Goal: Task Accomplishment & Management: Complete application form

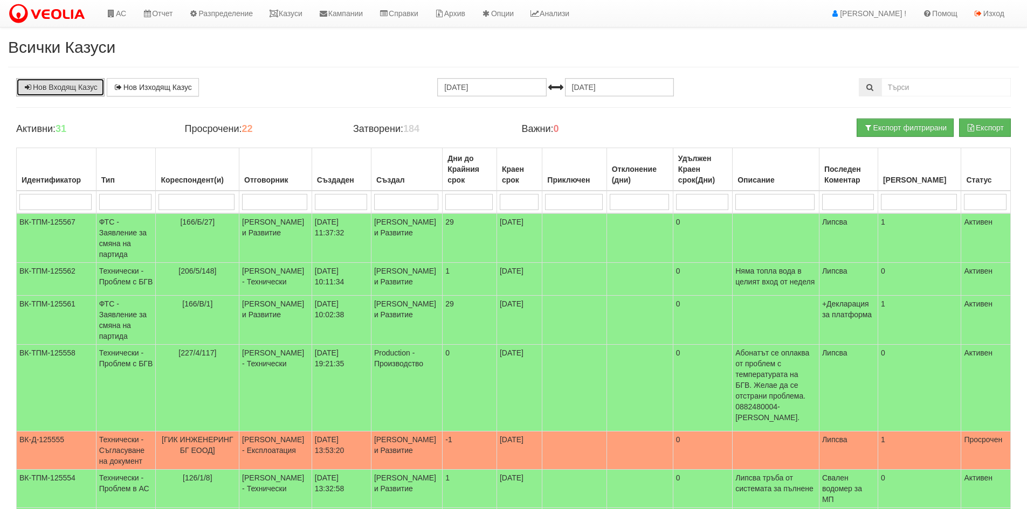
click at [60, 88] on link "Нов Входящ Казус" at bounding box center [60, 87] width 88 height 18
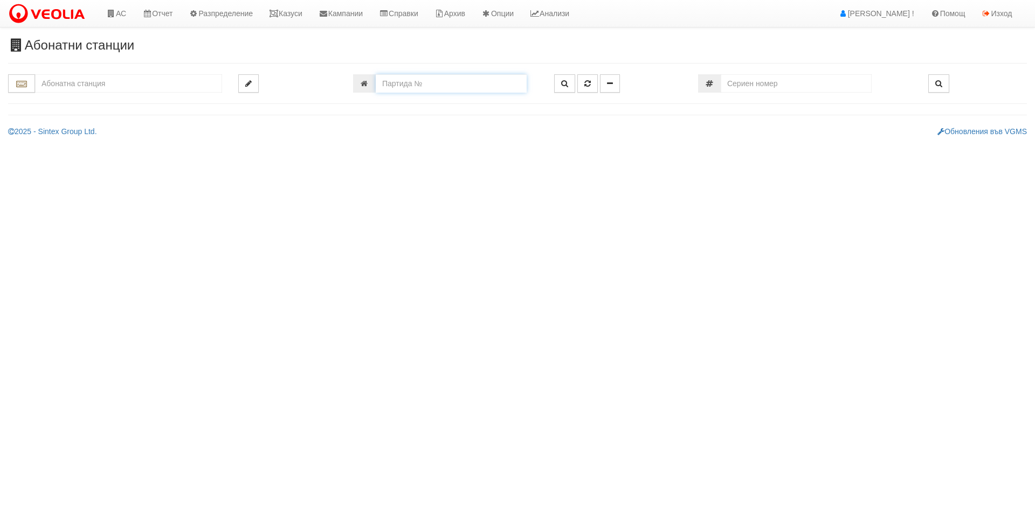
click at [429, 92] on input "number" at bounding box center [451, 83] width 151 height 18
type input "9605"
type input "002/5,6 - "ТЕХЕМ СЪРВИСИС" ЕООД"
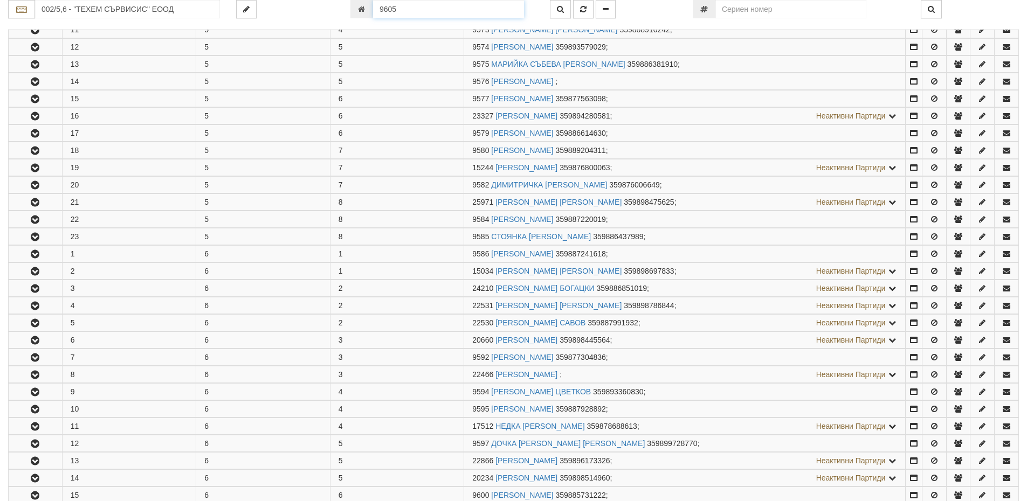
scroll to position [794, 0]
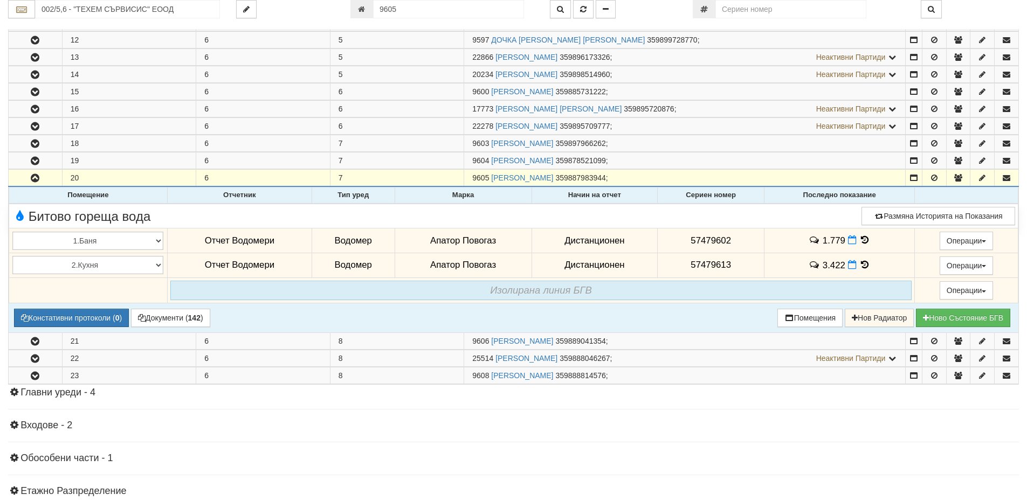
click at [863, 240] on icon at bounding box center [865, 240] width 12 height 9
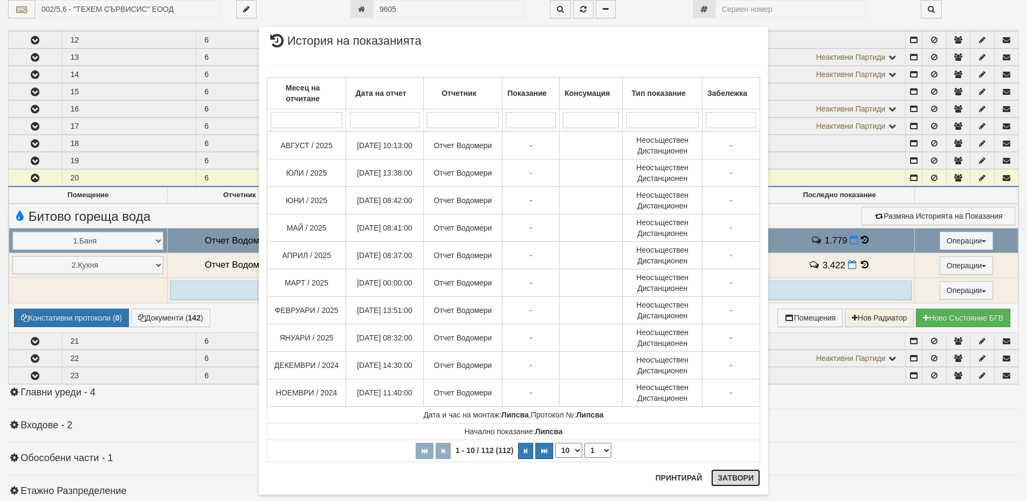
click at [737, 479] on button "Затвори" at bounding box center [735, 477] width 49 height 17
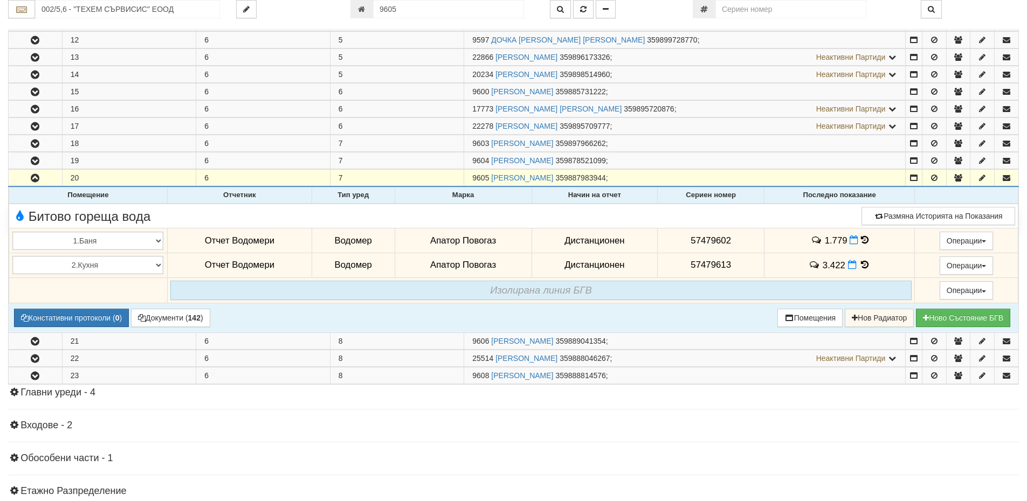
click at [859, 267] on icon at bounding box center [865, 264] width 12 height 9
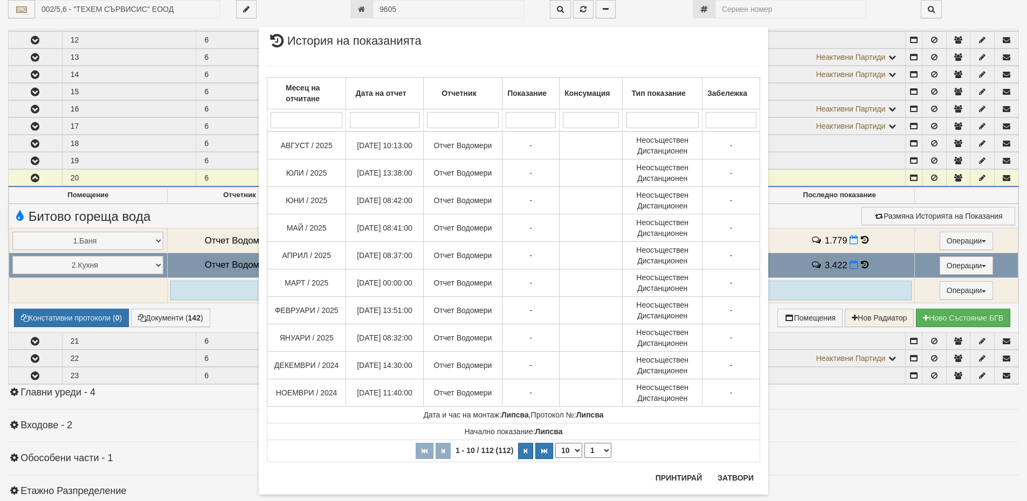
click at [730, 472] on div "Месец на отчитане Дата на отчет Отчетник Показание Консумация Тип показание Заб…" at bounding box center [513, 264] width 493 height 418
click at [736, 476] on button "Затвори" at bounding box center [735, 477] width 49 height 17
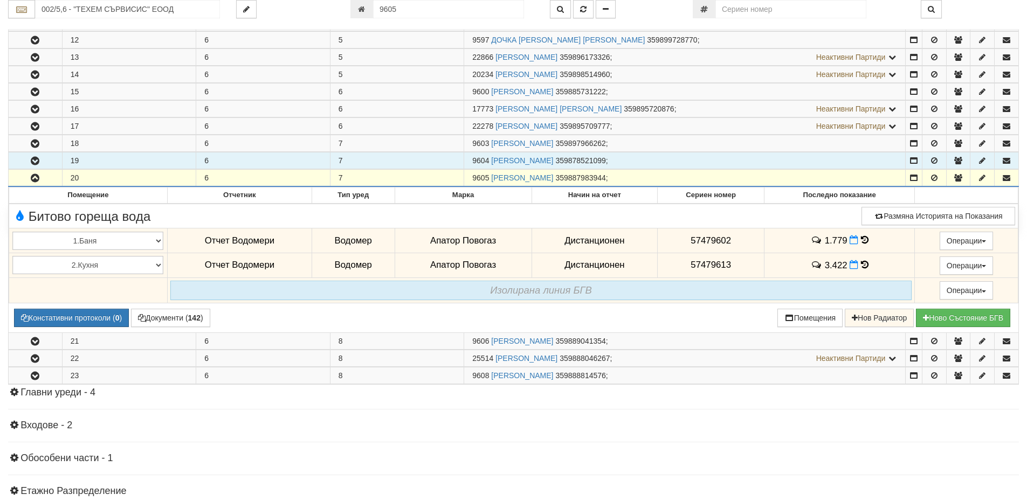
click at [48, 158] on button "button" at bounding box center [35, 161] width 53 height 16
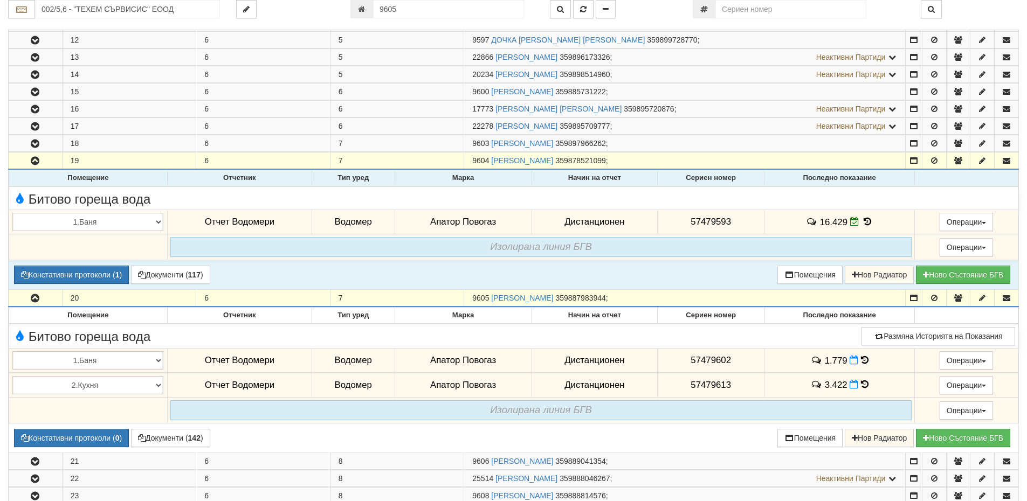
click at [861, 220] on icon at bounding box center [867, 221] width 12 height 9
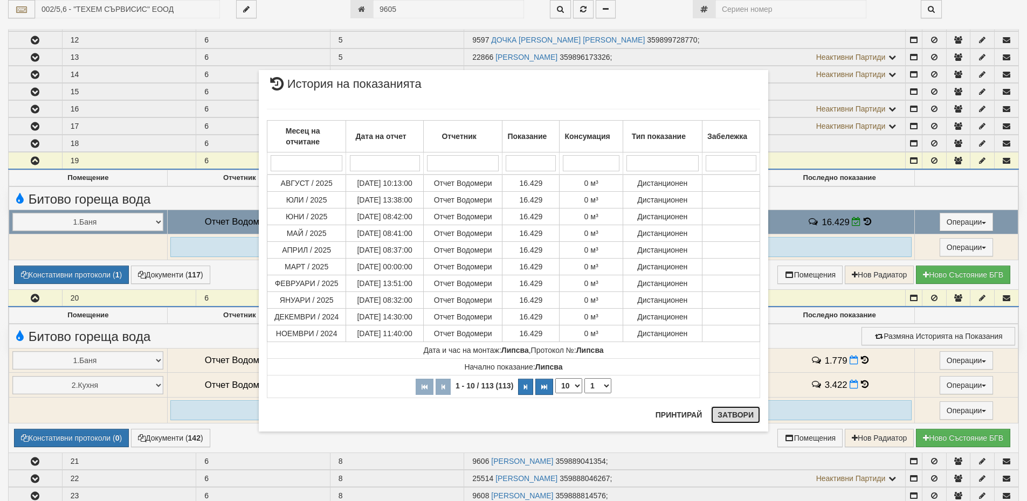
click at [743, 410] on button "Затвори" at bounding box center [735, 414] width 49 height 17
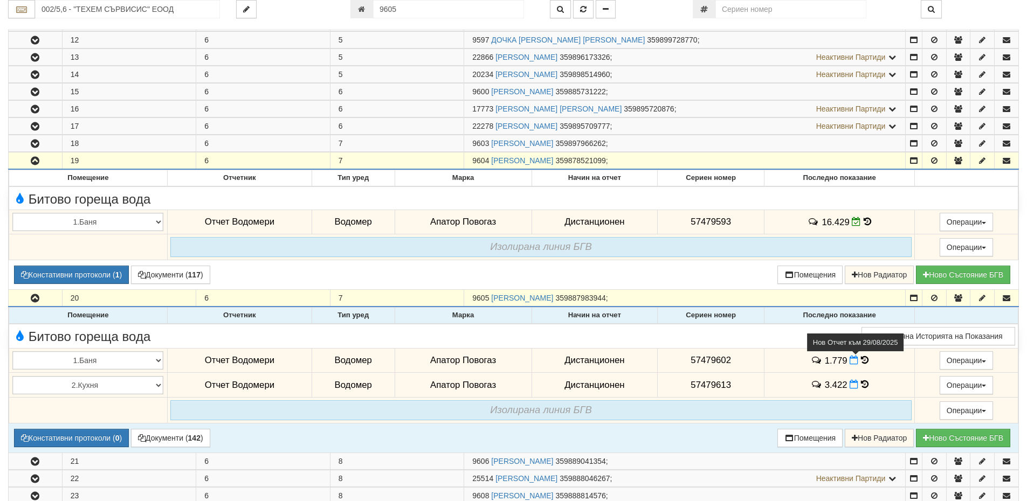
click at [849, 361] on icon at bounding box center [853, 360] width 9 height 9
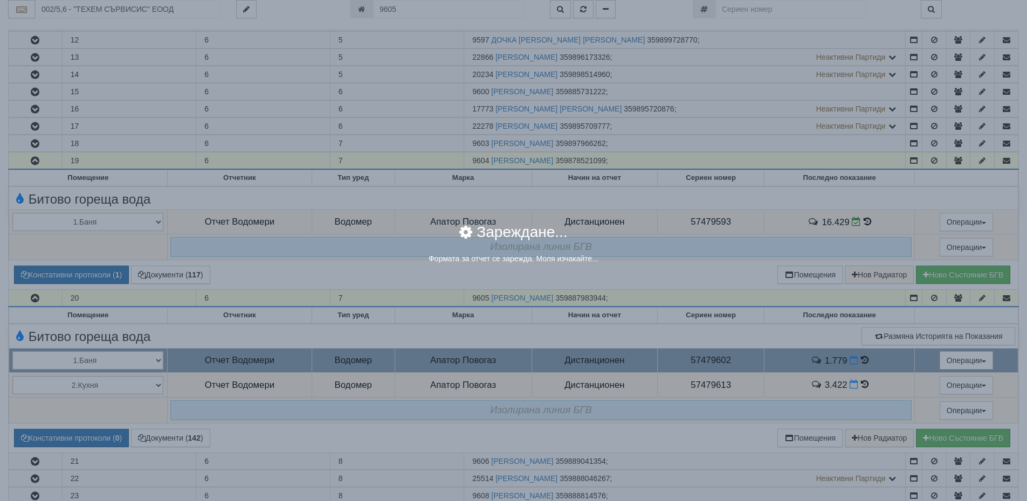
select select "8ac75930-9bfd-e511-80be-8d5a1dced85a"
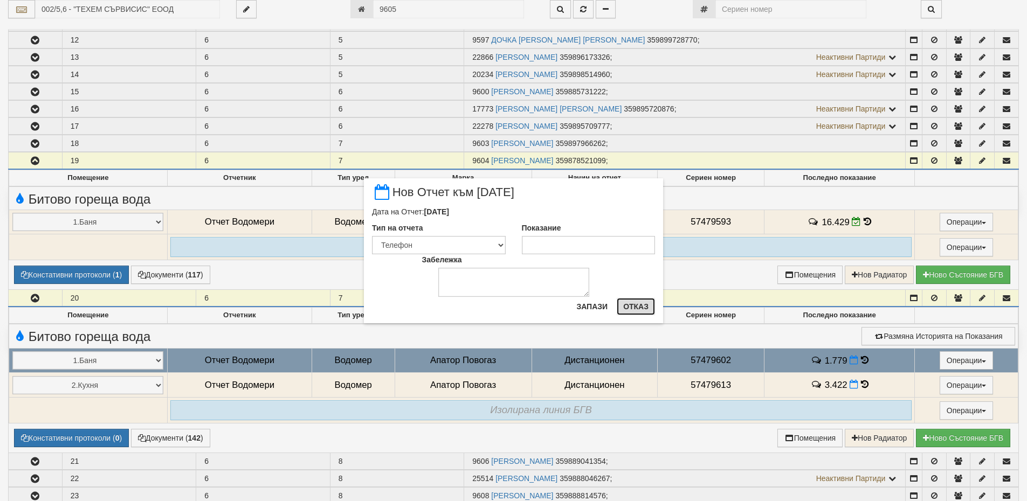
click at [639, 314] on button "Отказ" at bounding box center [636, 306] width 38 height 17
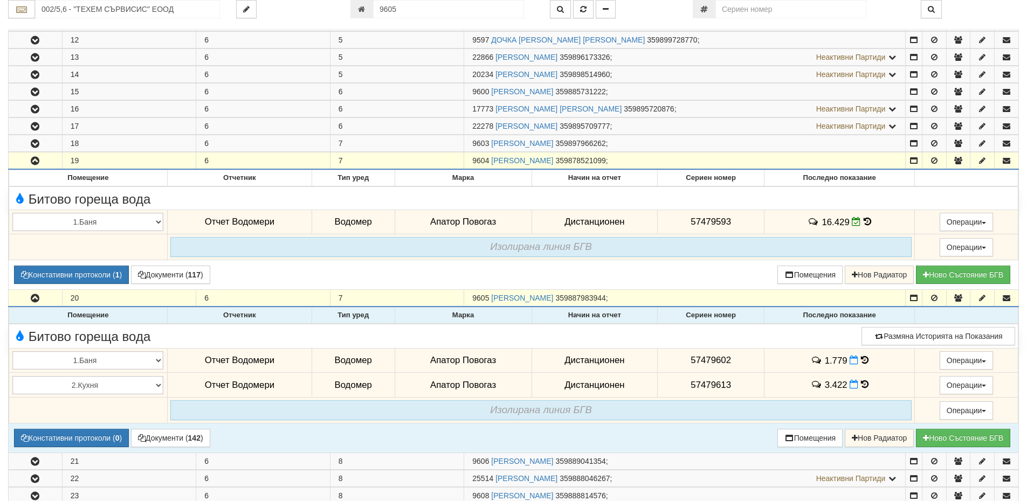
click at [864, 361] on icon at bounding box center [865, 360] width 8 height 9
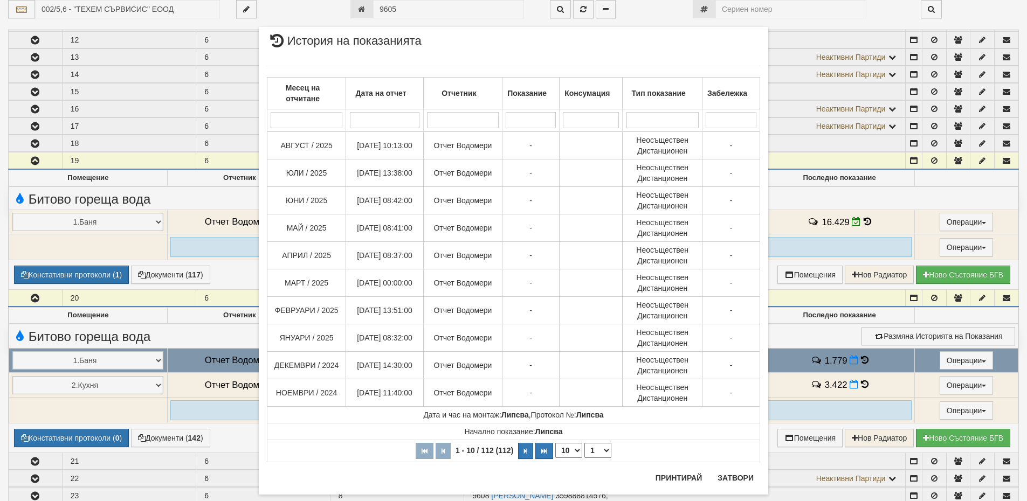
click at [561, 458] on th "1 - 10 / 112 (112) 10 20 30 40 1 2 3 4 5 6 7 8 9 10 11 12" at bounding box center [513, 451] width 493 height 22
click at [568, 450] on select "10 20 30 40" at bounding box center [568, 450] width 27 height 15
select select "40"
click at [555, 458] on select "10 20 30 40" at bounding box center [568, 450] width 27 height 15
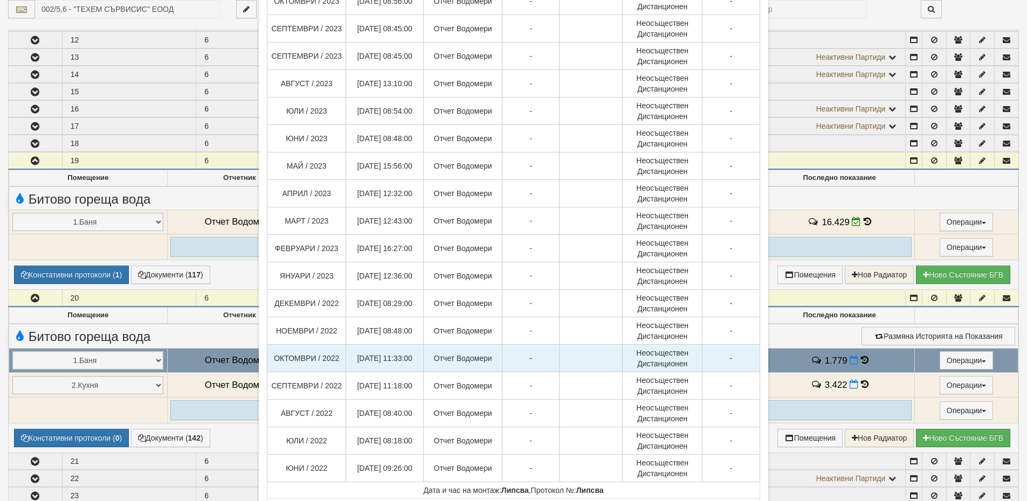
scroll to position [852, 0]
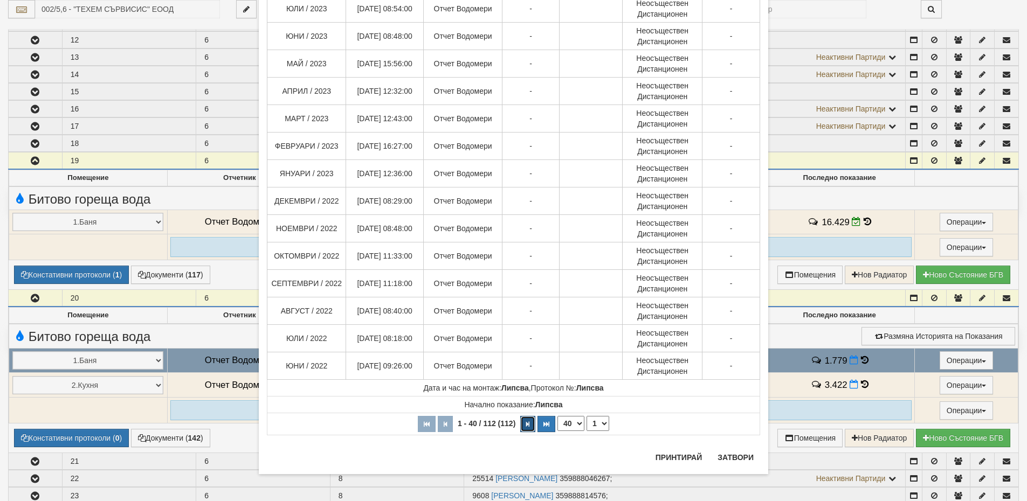
click at [530, 427] on button "button" at bounding box center [527, 424] width 15 height 16
select select "2"
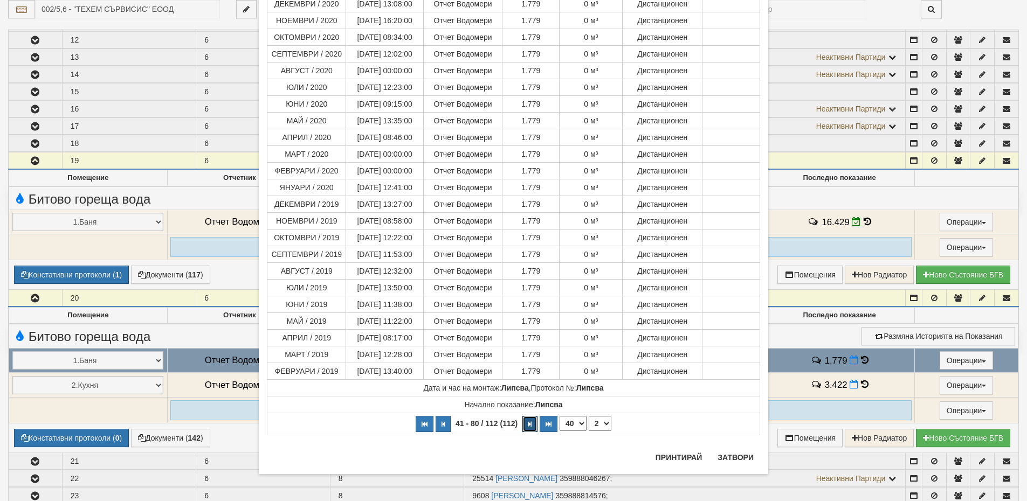
scroll to position [495, 0]
click at [735, 462] on button "Затвори" at bounding box center [735, 458] width 49 height 17
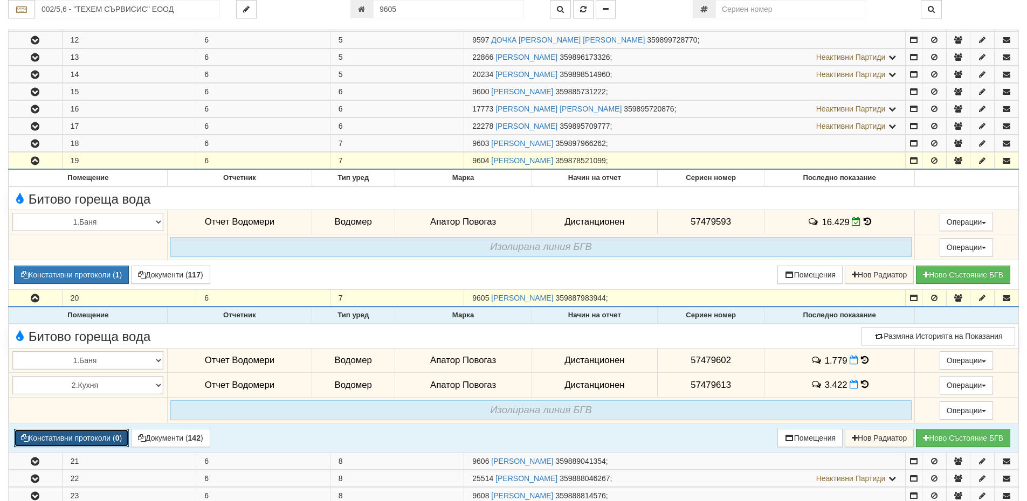
click at [99, 441] on button "Констативни протоколи ( 0 )" at bounding box center [71, 438] width 115 height 18
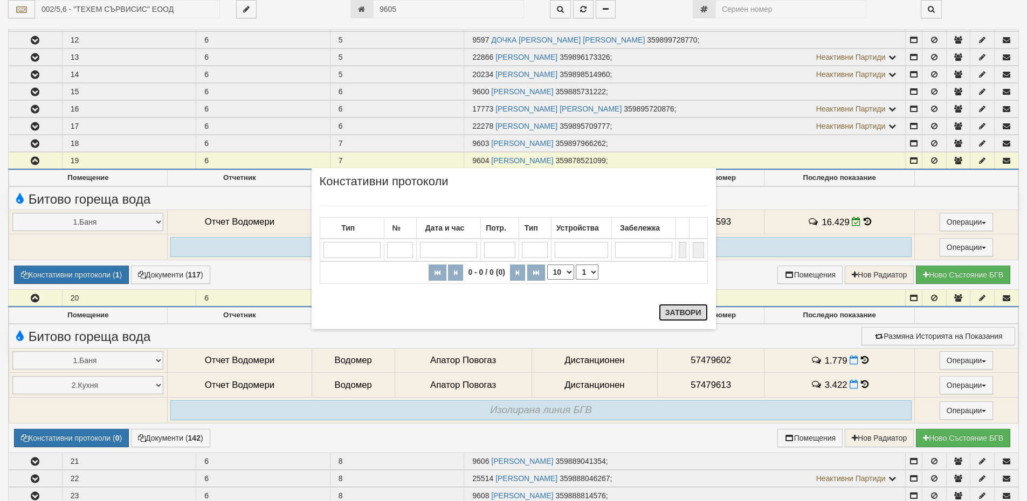
click at [689, 314] on button "Затвори" at bounding box center [683, 312] width 49 height 17
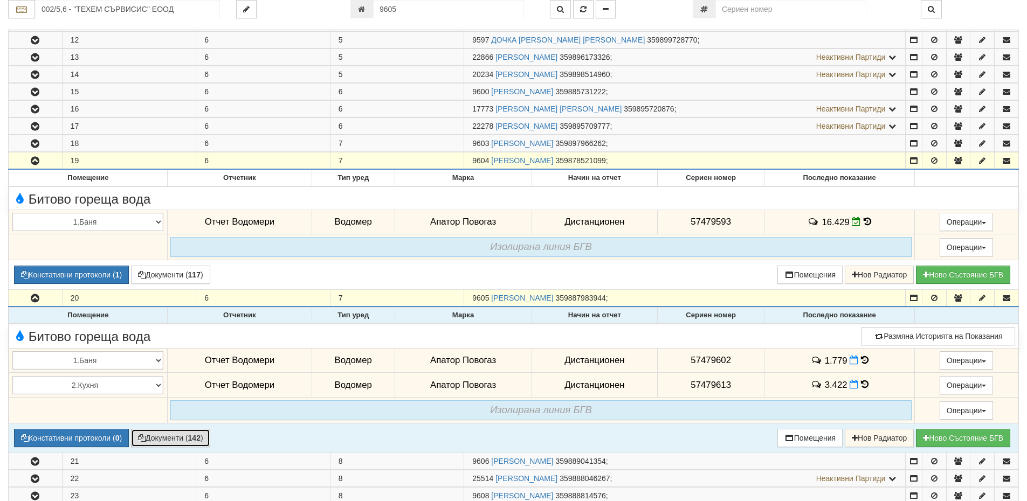
click at [197, 434] on b "142" at bounding box center [194, 438] width 12 height 9
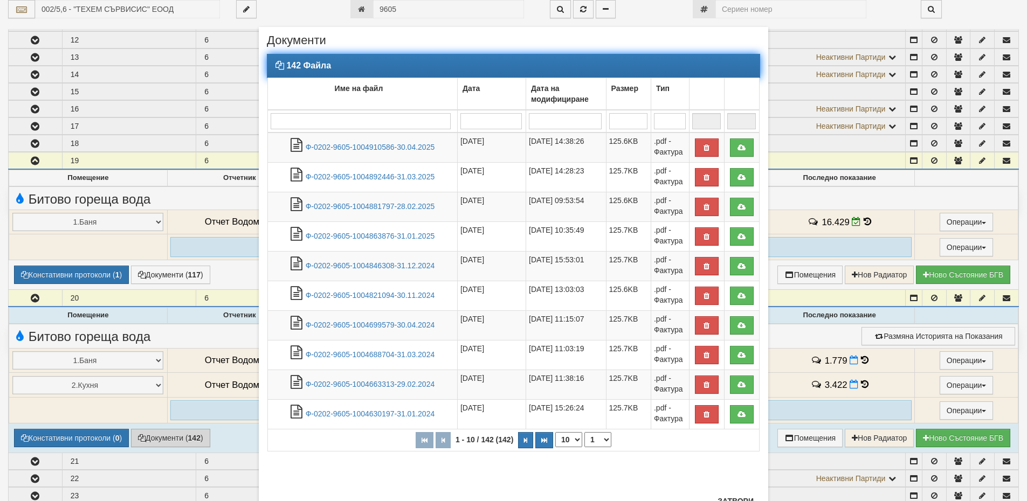
click at [374, 123] on input "search" at bounding box center [361, 121] width 180 height 16
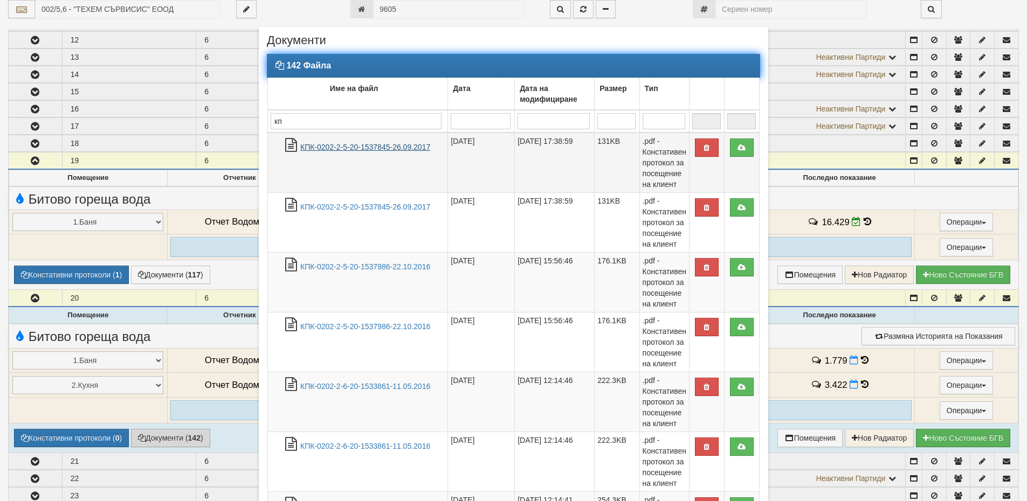
type input "кп"
click at [359, 145] on link "КПК-0202-2-5-20-1537845-26.09.2017" at bounding box center [365, 147] width 130 height 9
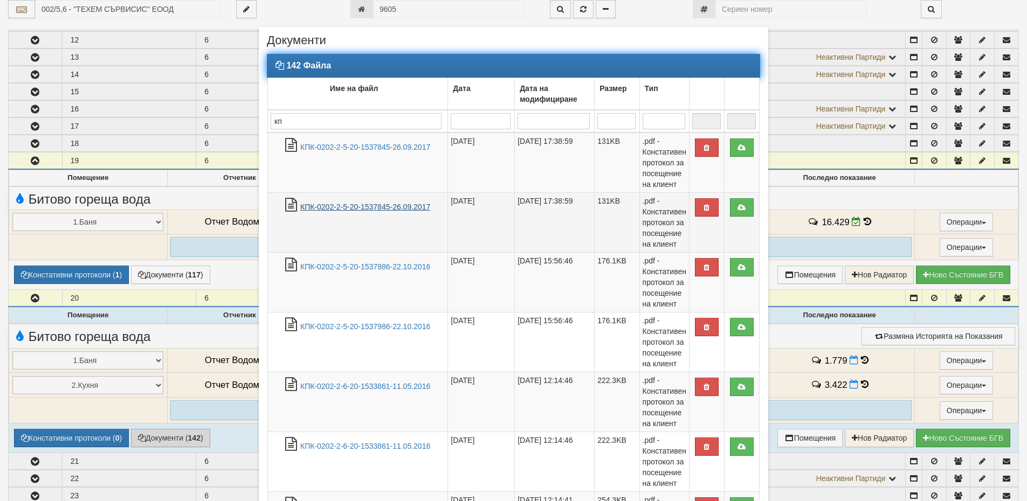
click at [372, 206] on link "КПК-0202-2-5-20-1537845-26.09.2017" at bounding box center [365, 207] width 130 height 9
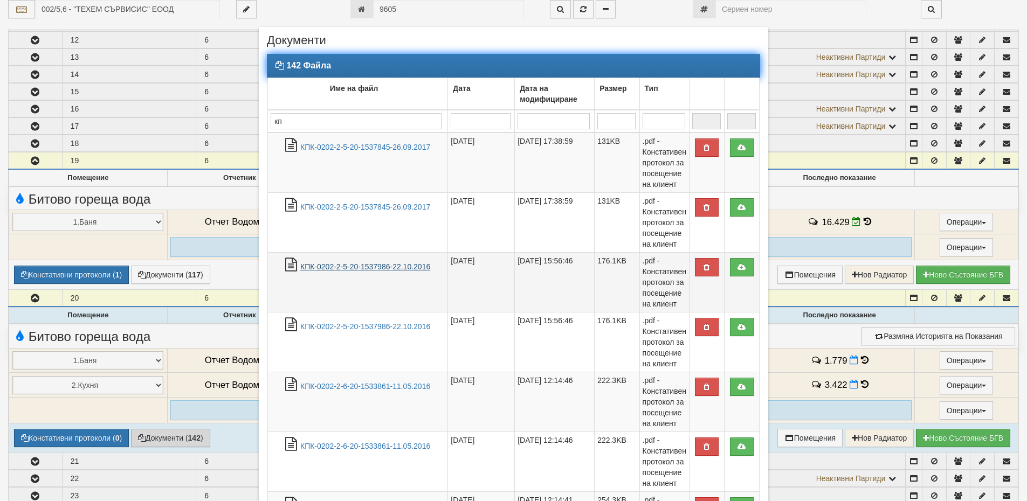
click at [358, 269] on link "КПК-0202-2-5-20-1537986-22.10.2016" at bounding box center [365, 266] width 130 height 9
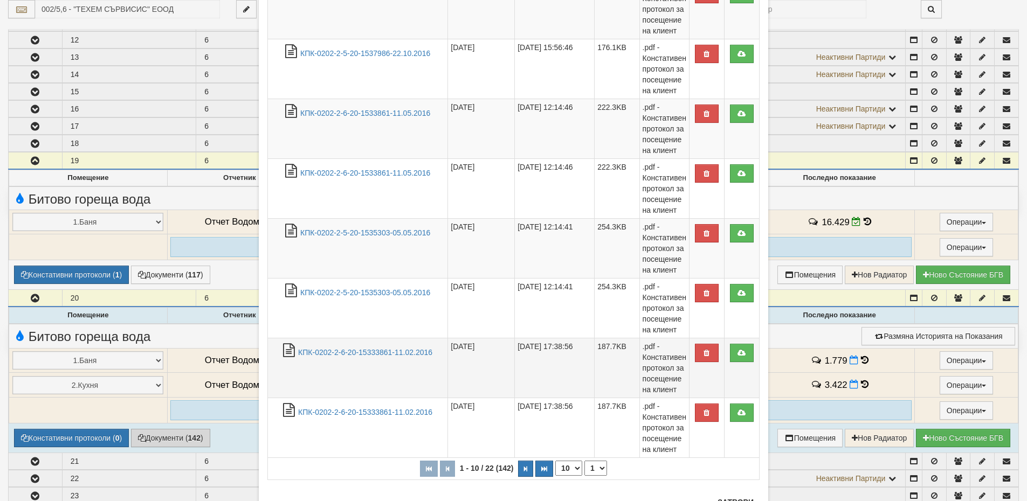
scroll to position [318, 0]
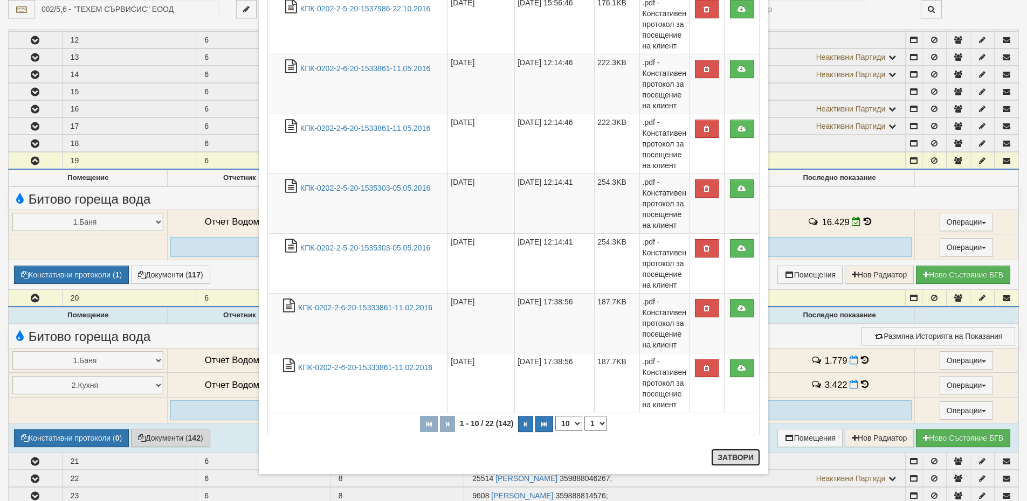
drag, startPoint x: 727, startPoint y: 453, endPoint x: 714, endPoint y: 440, distance: 17.9
click at [727, 453] on button "Затвори" at bounding box center [735, 457] width 49 height 17
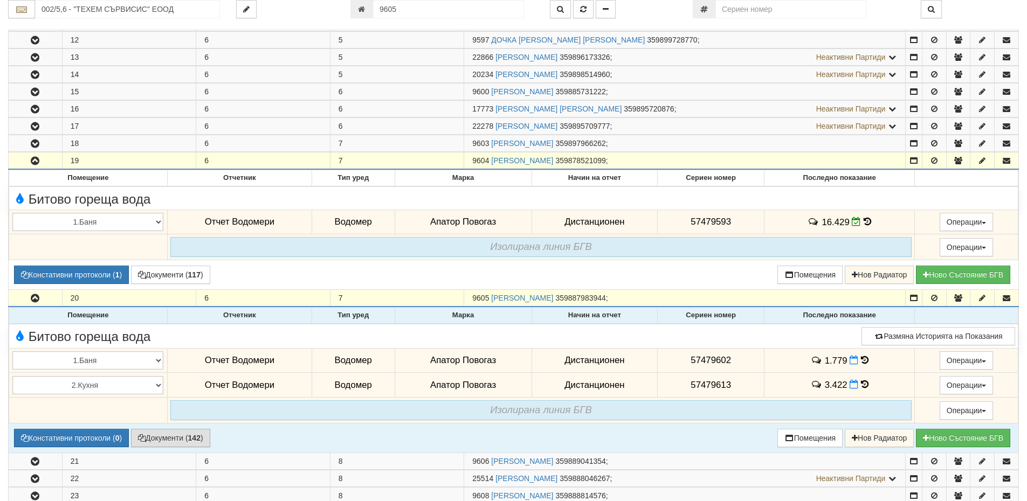
click at [861, 388] on icon at bounding box center [865, 384] width 8 height 9
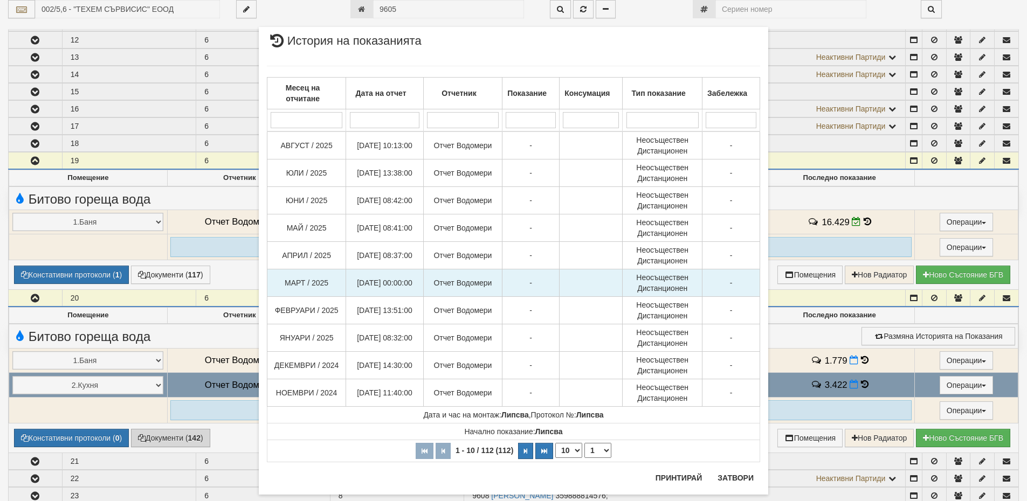
scroll to position [20, 0]
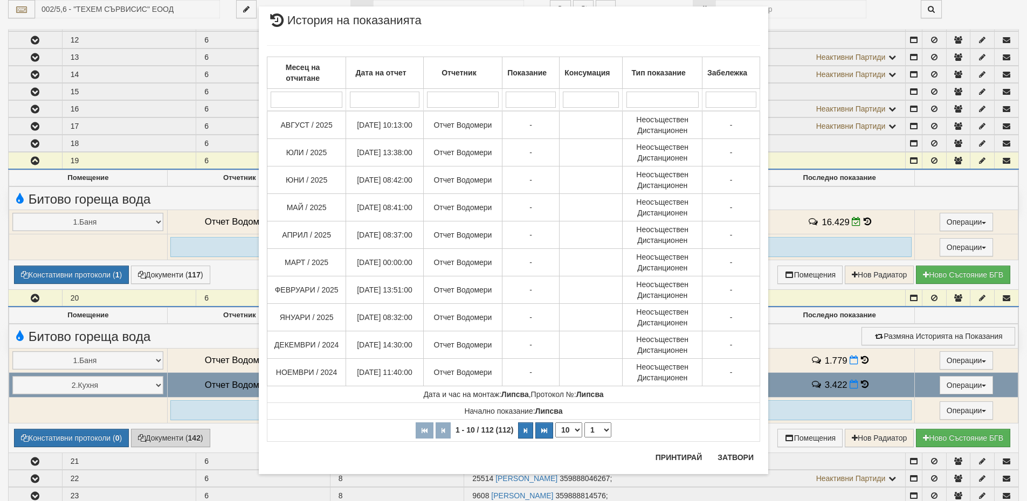
click at [565, 426] on select "10 20 30 40" at bounding box center [568, 430] width 27 height 15
select select "40"
click at [555, 438] on select "10 20 30 40" at bounding box center [568, 430] width 27 height 15
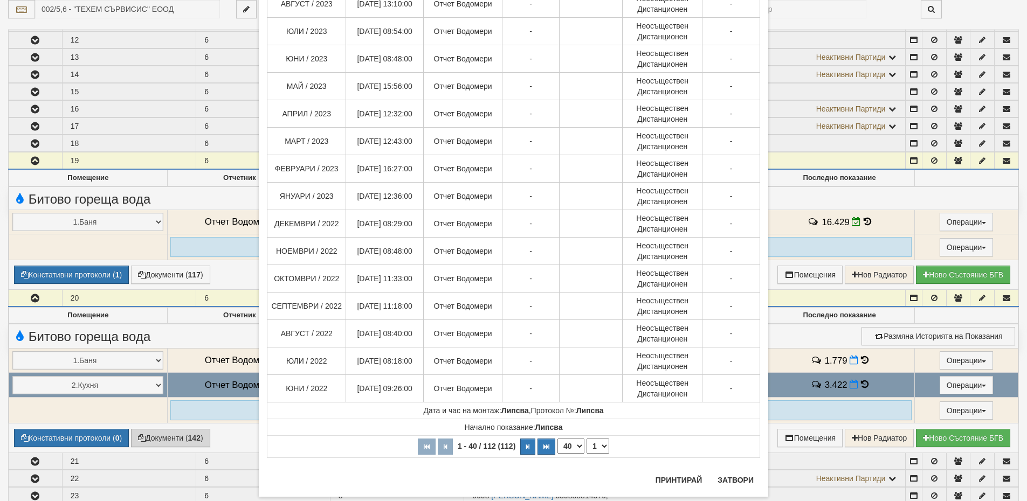
scroll to position [852, 0]
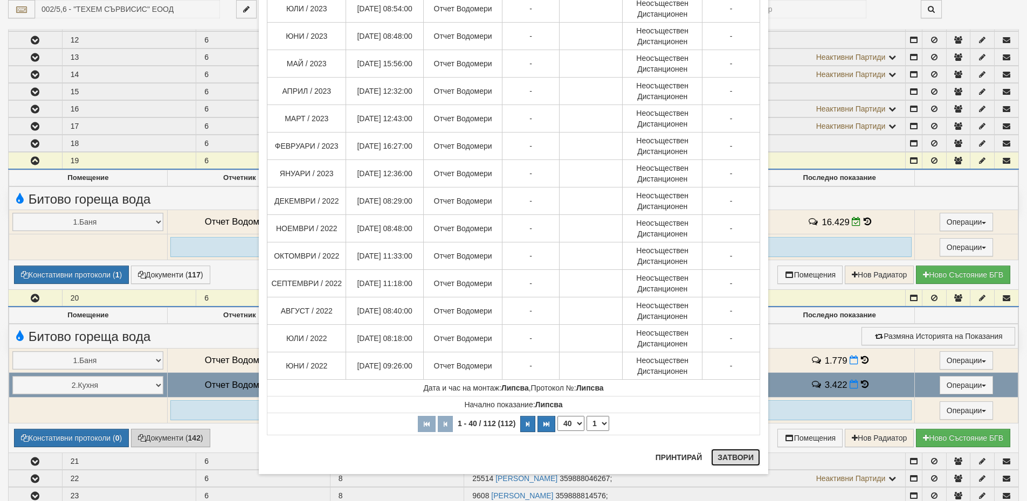
click at [722, 457] on button "Затвори" at bounding box center [735, 457] width 49 height 17
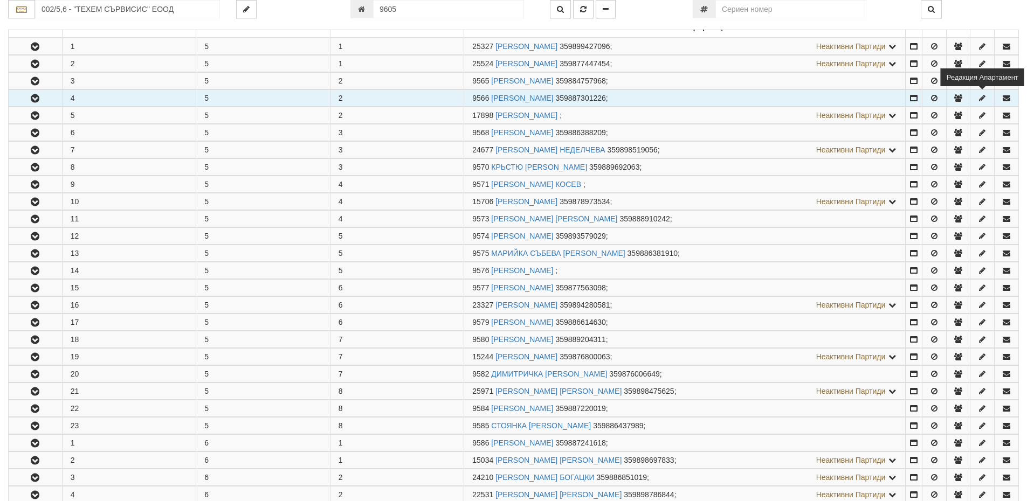
scroll to position [0, 0]
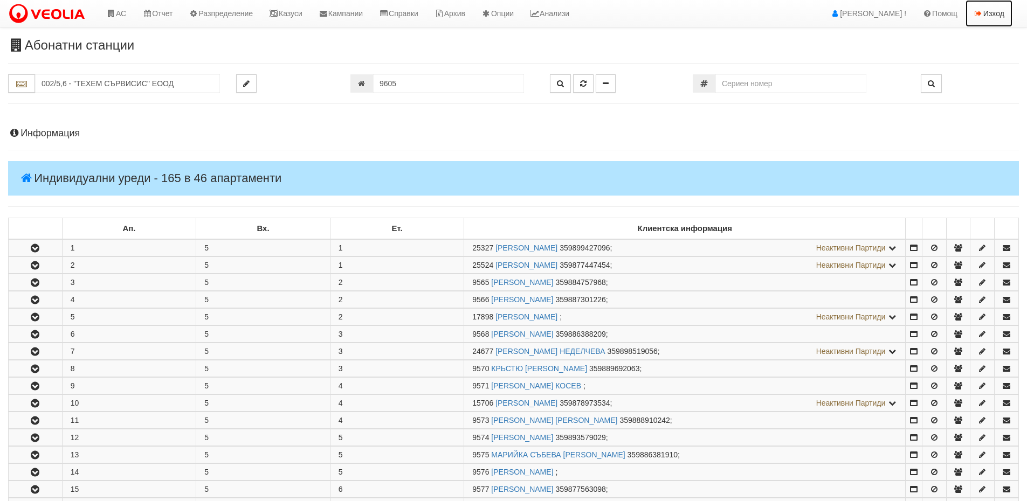
click at [995, 4] on link "Изход" at bounding box center [988, 13] width 47 height 27
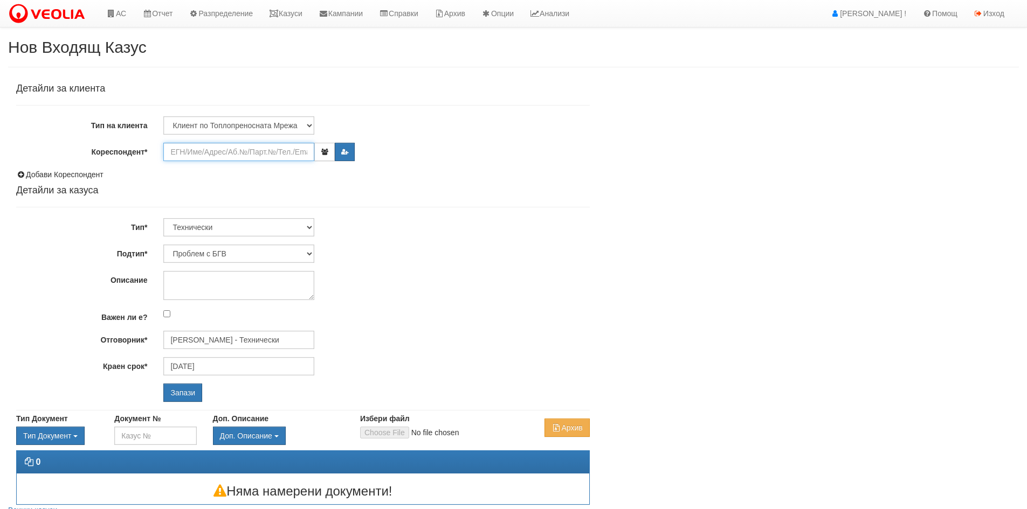
click at [279, 150] on input "Кореспондент*" at bounding box center [238, 152] width 151 height 18
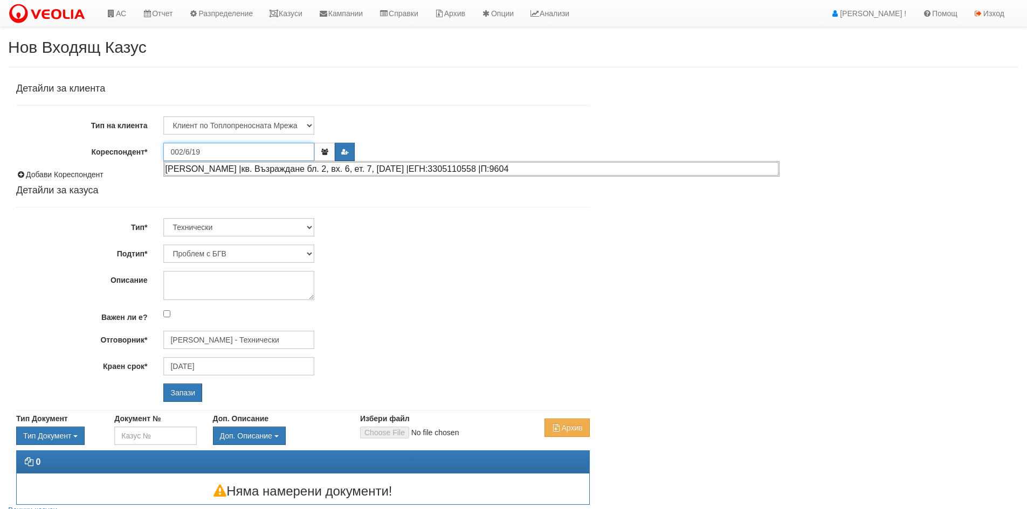
click at [278, 173] on div "СТОЯНКА ЕНЕВА КОСТАДИНОВА |кв. Възраждане бл. 2, вх. 6, ет. 7, ап. 19 |ЕГН:3305…" at bounding box center [471, 168] width 614 height 13
type input "СТОЯНКА ЕНЕВА КОСТАДИНОВА"
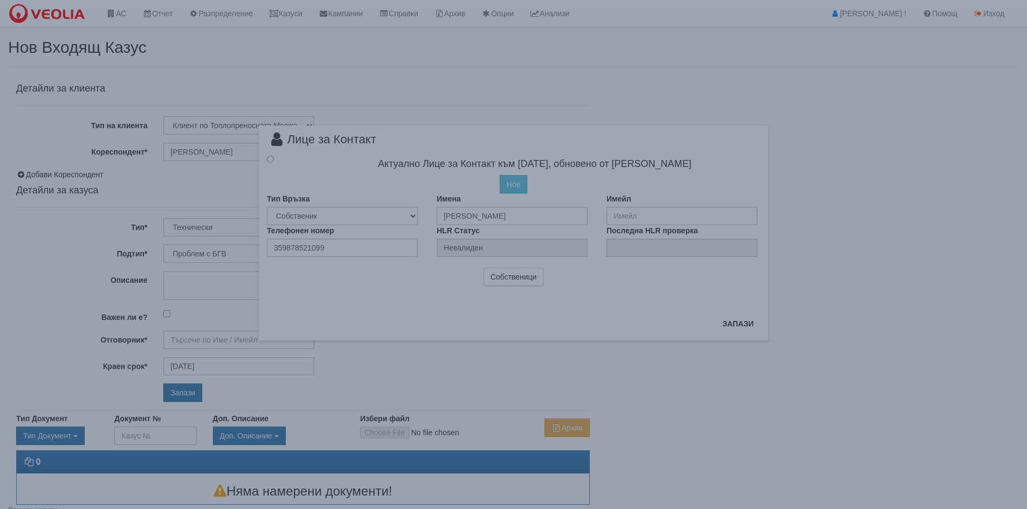
type input "[PERSON_NAME] - Технически"
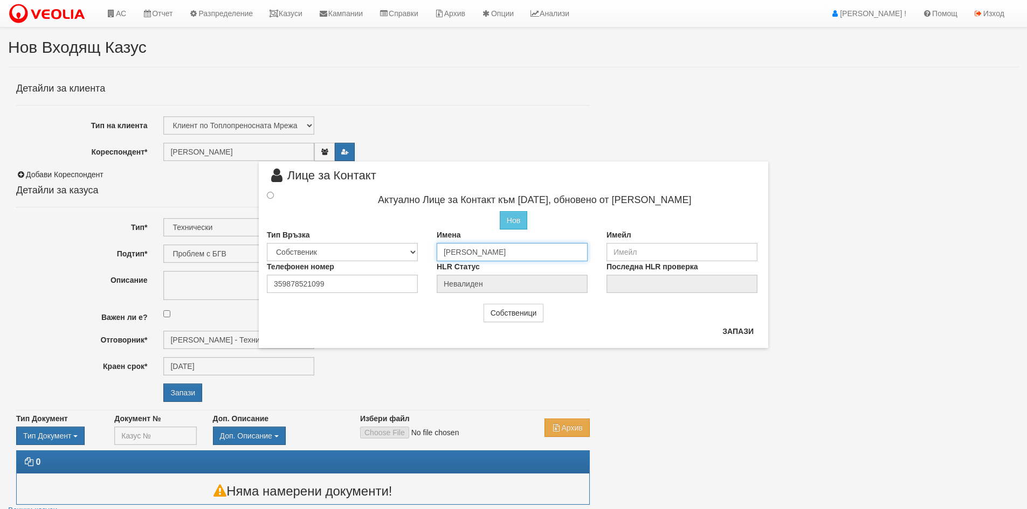
drag, startPoint x: 580, startPoint y: 251, endPoint x: 254, endPoint y: 229, distance: 326.3
click at [254, 229] on div "× Лице за Контакт Актуално Лице за Контакт към 23/08/2021, обновено от Иван Вел…" at bounding box center [514, 174] width 526 height 348
type input "A"
type input "[PERSON_NAME]"
drag, startPoint x: 285, startPoint y: 283, endPoint x: 358, endPoint y: 291, distance: 73.7
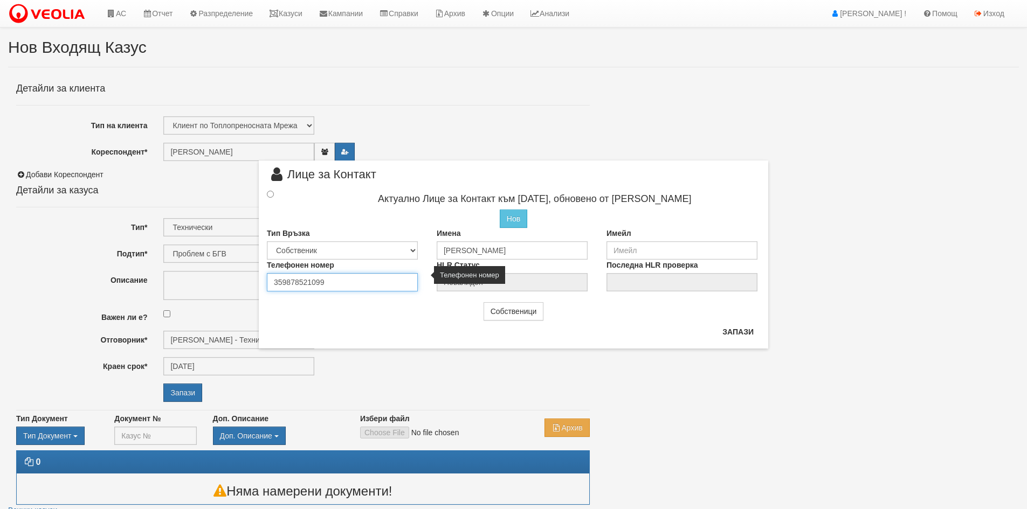
click at [358, 291] on input "359878521099" at bounding box center [342, 282] width 151 height 18
type input "359988785231"
click at [725, 327] on button "Запази" at bounding box center [738, 331] width 44 height 17
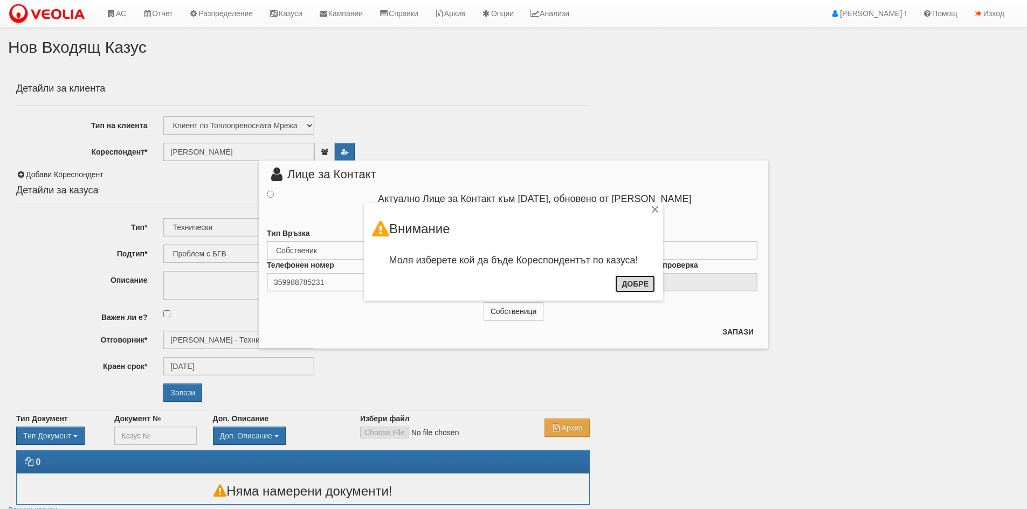
click at [639, 284] on button "Добре" at bounding box center [635, 283] width 40 height 17
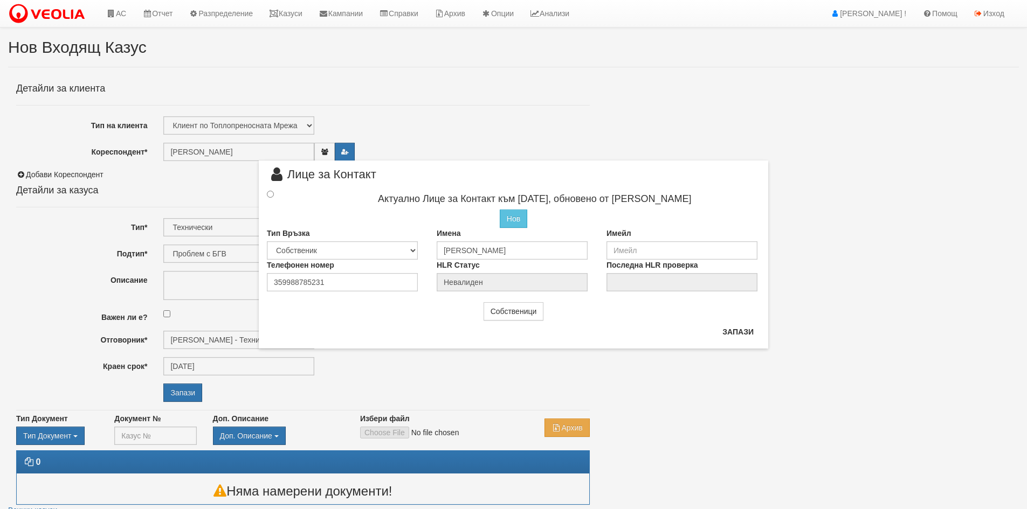
click at [265, 196] on div at bounding box center [280, 195] width 43 height 12
click at [268, 196] on input "radio" at bounding box center [270, 194] width 7 height 7
radio input "true"
type input "[PERSON_NAME]"
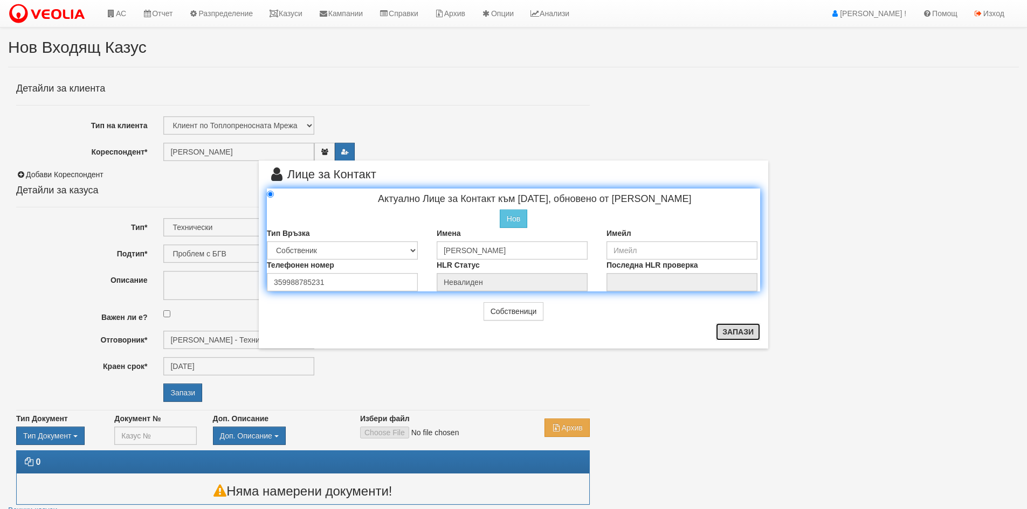
click at [736, 335] on button "Запази" at bounding box center [738, 331] width 44 height 17
radio input "true"
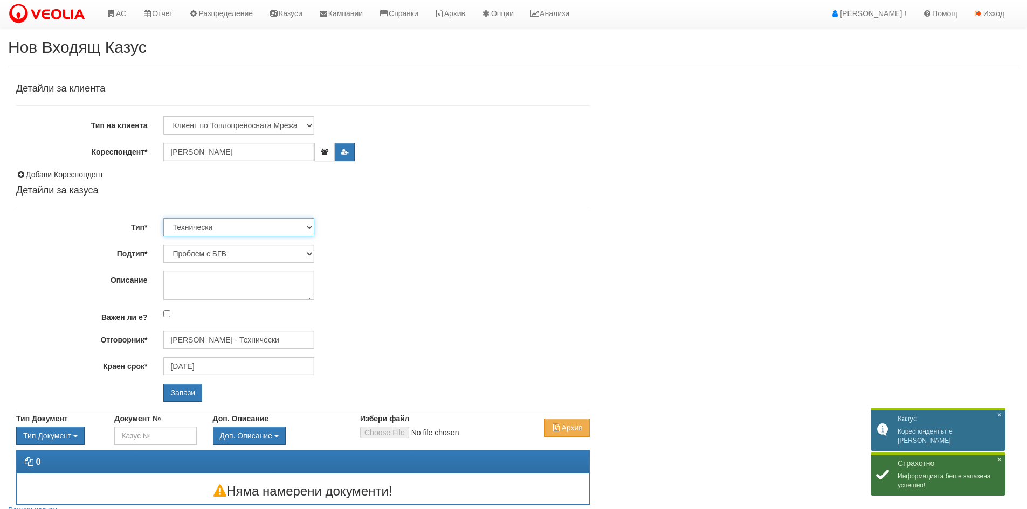
click at [250, 223] on select "Технически ФТС Търговски Административен Производствен Експлоатационен Финансов…" at bounding box center [238, 227] width 151 height 18
select select "1"
click at [163, 218] on select "Технически ФТС Търговски Административен Производствен Експлоатационен Финансов…" at bounding box center [238, 227] width 151 height 18
type input "[DATE]"
type input "[PERSON_NAME] и Развитие"
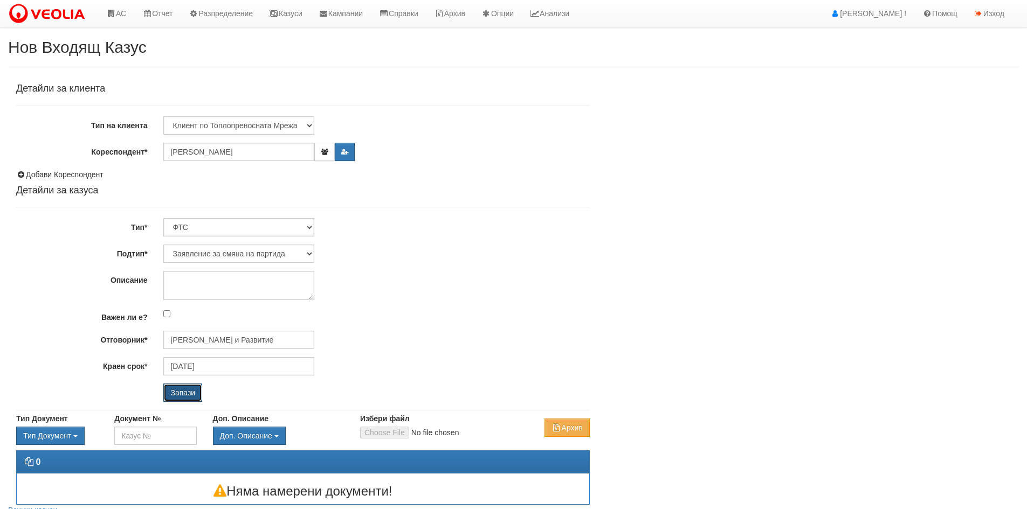
click at [194, 394] on input "Запази" at bounding box center [182, 393] width 39 height 18
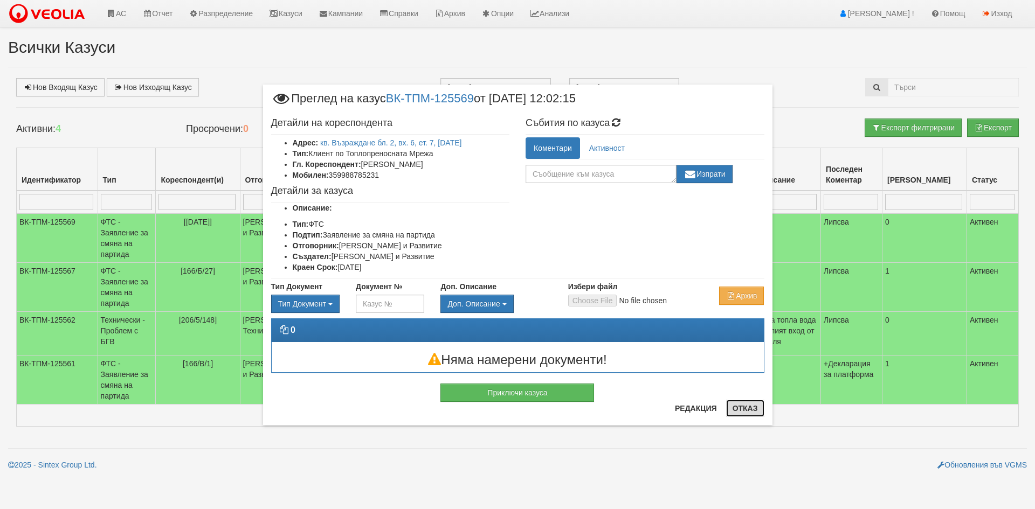
click at [747, 409] on button "Отказ" at bounding box center [745, 408] width 38 height 17
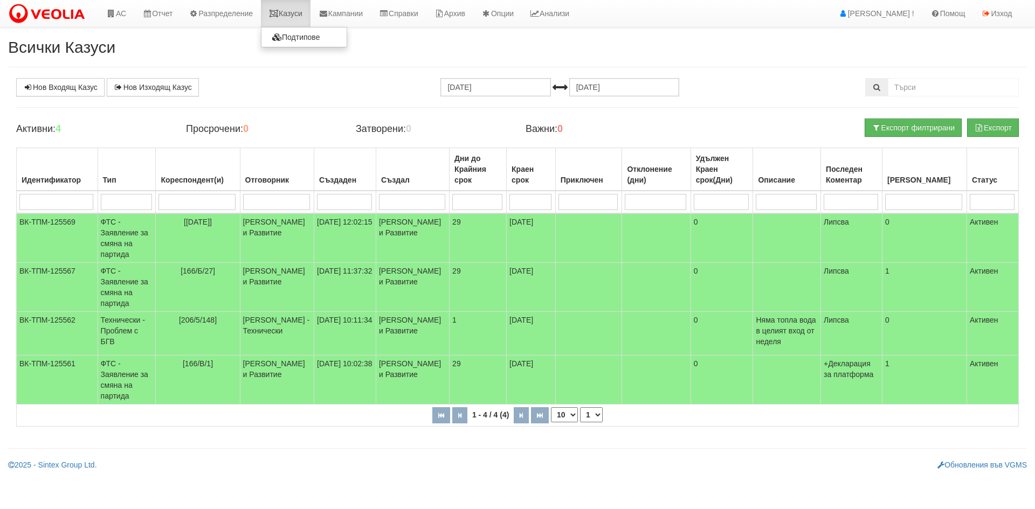
click at [286, 12] on link "Казуси" at bounding box center [286, 13] width 50 height 27
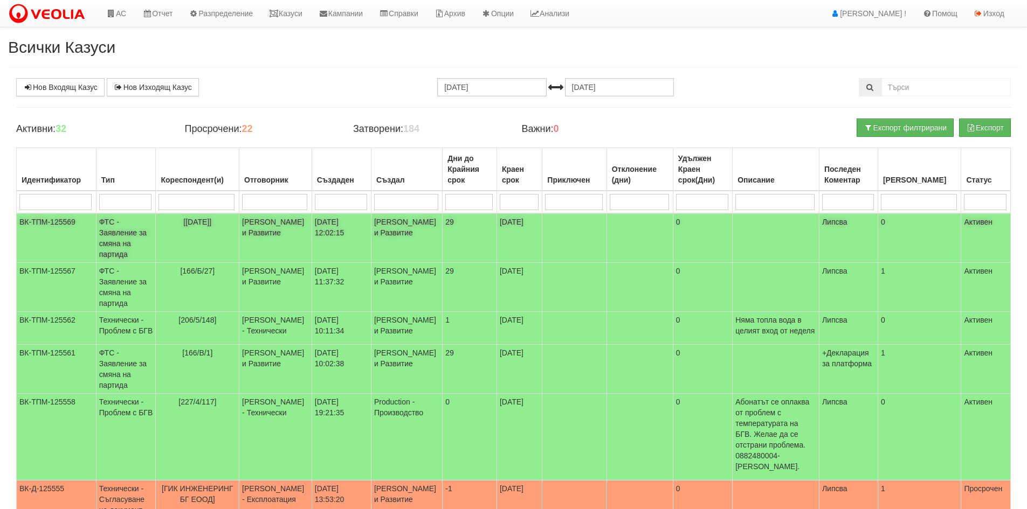
click at [298, 249] on td "[PERSON_NAME] и Развитие" at bounding box center [275, 238] width 73 height 50
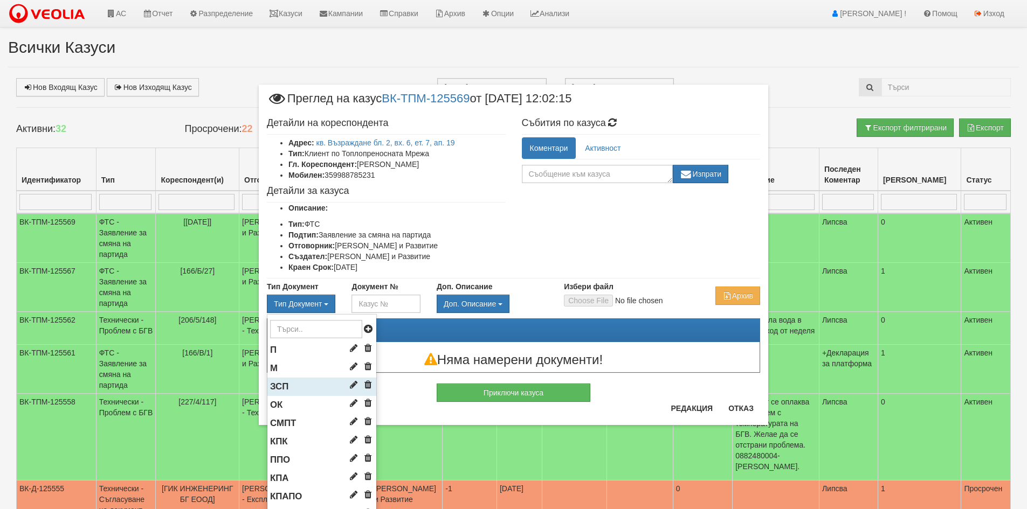
click at [277, 382] on span "ЗСП" at bounding box center [279, 387] width 18 height 10
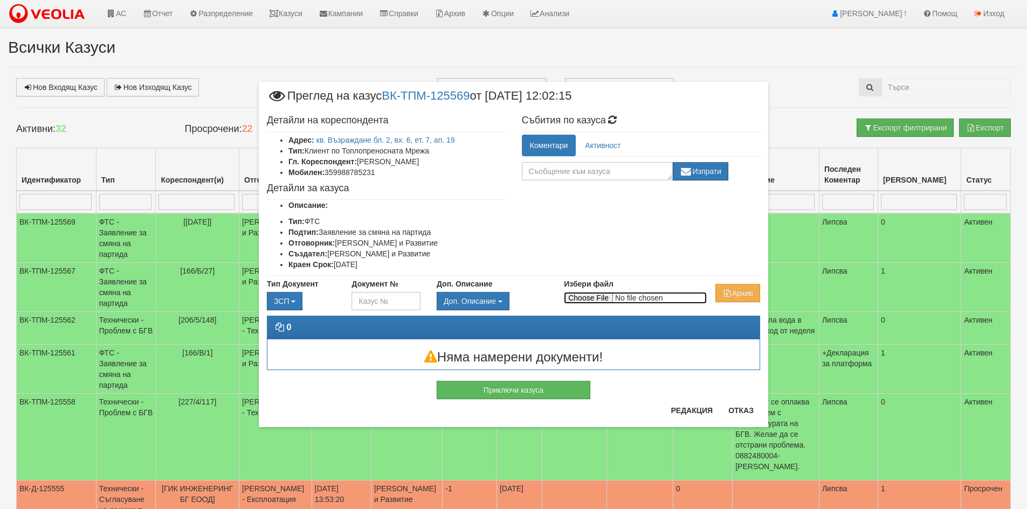
click at [574, 302] on input "Избери файл" at bounding box center [635, 298] width 143 height 12
type input "C:\fakepath\DOC016.pdf"
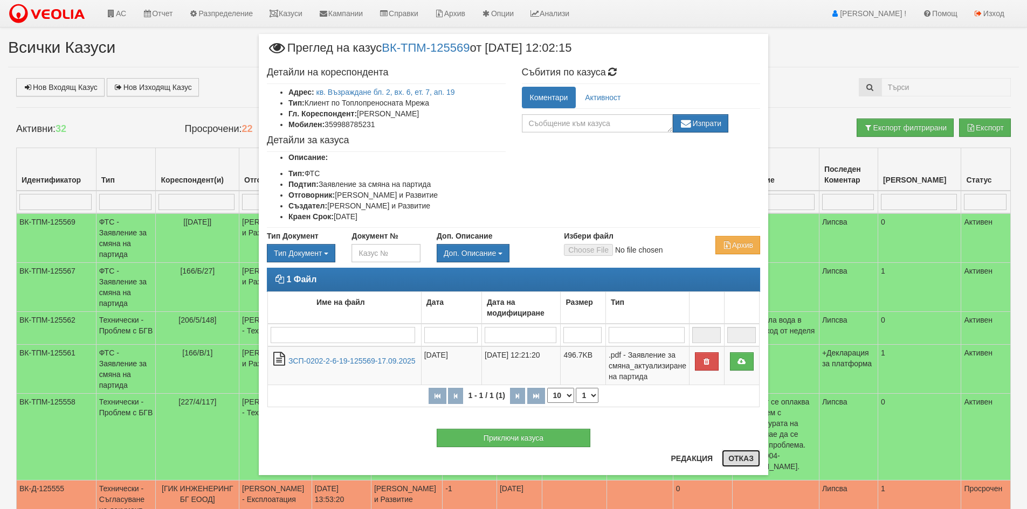
click at [746, 462] on button "Отказ" at bounding box center [741, 458] width 38 height 17
